Goal: Task Accomplishment & Management: Manage account settings

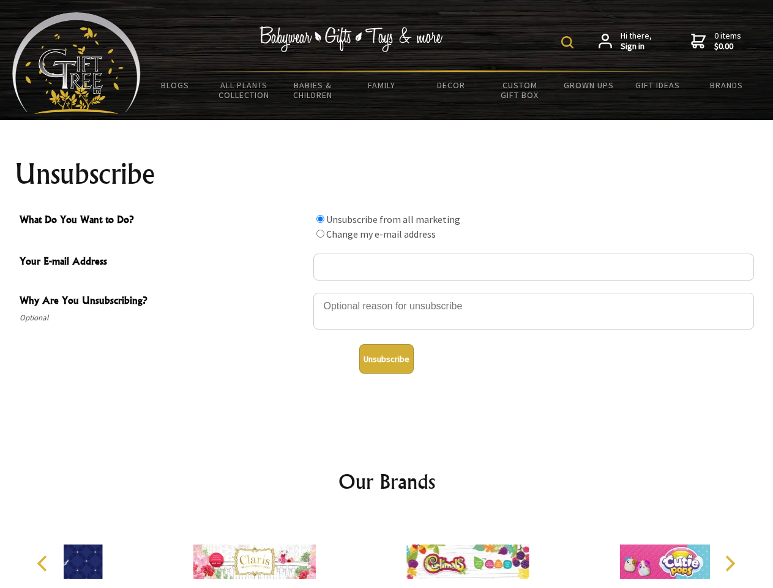
click at [569, 42] on img at bounding box center [567, 42] width 12 height 12
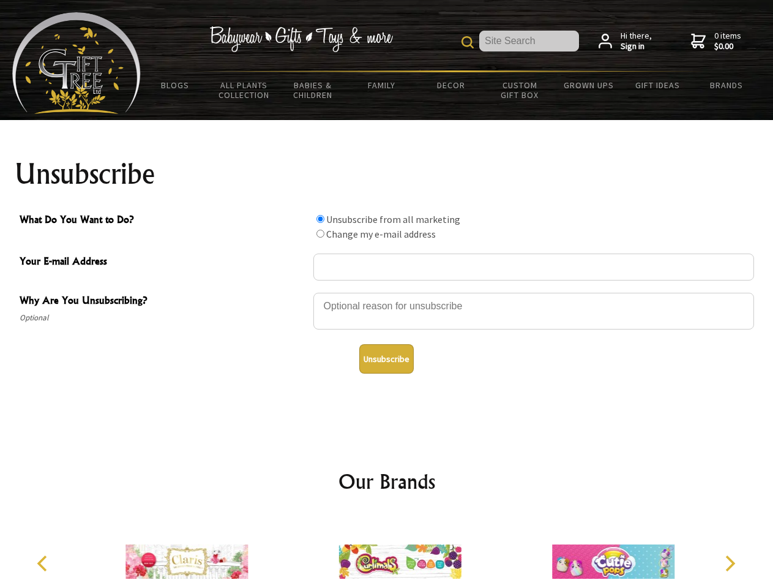
click at [387, 292] on div at bounding box center [533, 312] width 441 height 43
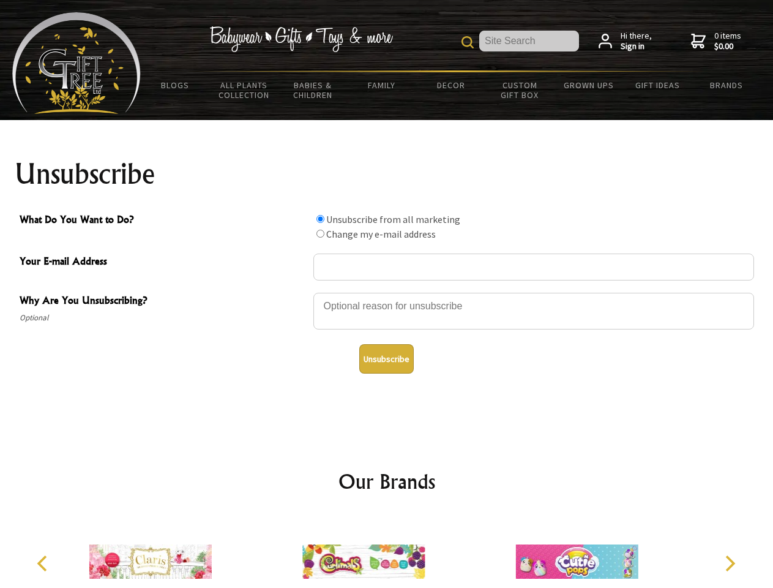
click at [320, 219] on input "What Do You Want to Do?" at bounding box center [321, 219] width 8 height 8
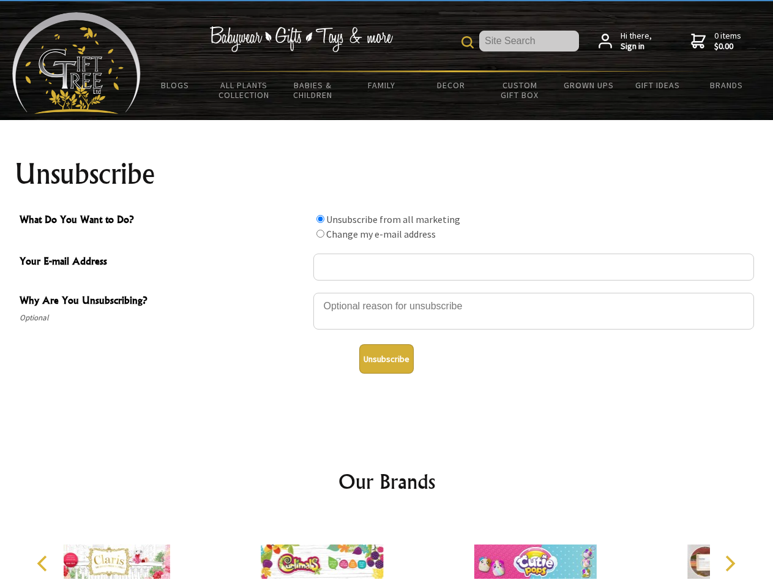
click at [320, 233] on input "What Do You Want to Do?" at bounding box center [321, 234] width 8 height 8
click at [386, 359] on button "Unsubscribe" at bounding box center [386, 358] width 54 height 29
click at [44, 563] on icon "Previous" at bounding box center [44, 563] width 16 height 16
click at [730, 563] on icon "Next" at bounding box center [729, 563] width 16 height 16
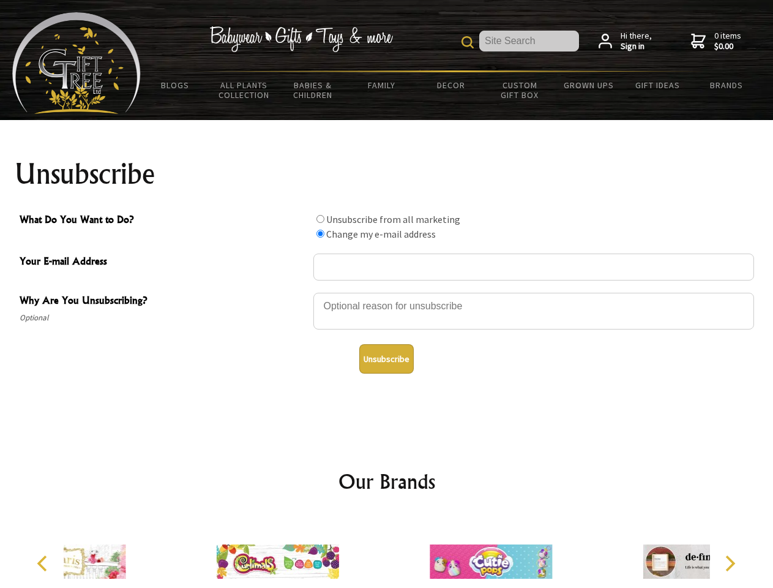
radio input "true"
